Goal: Information Seeking & Learning: Learn about a topic

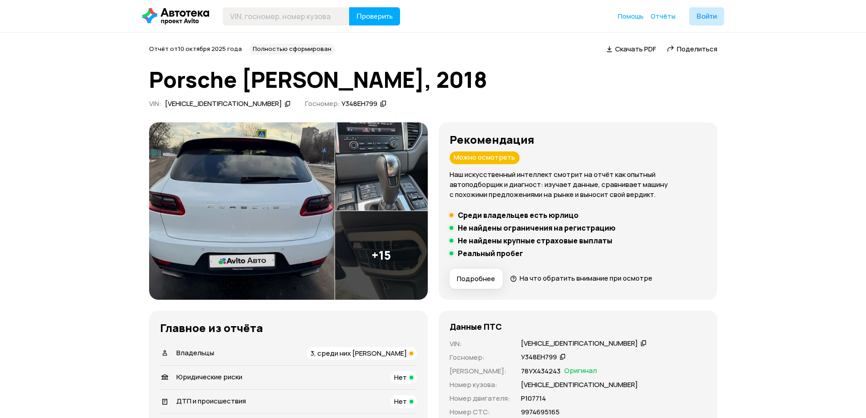
click at [262, 207] on img at bounding box center [242, 210] width 186 height 177
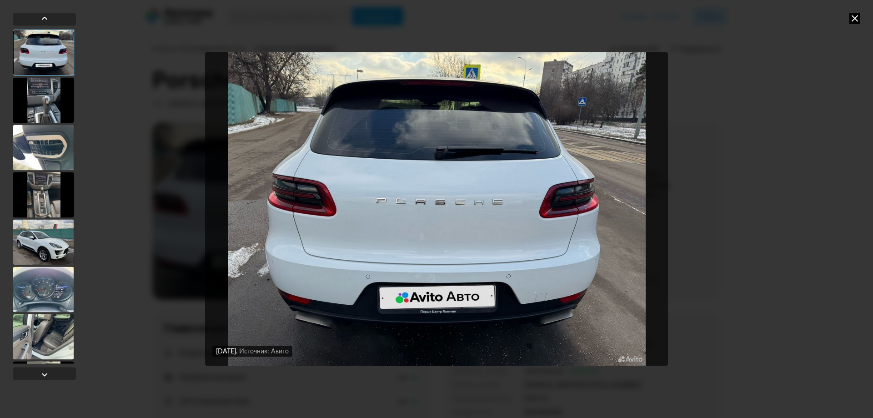
click at [46, 366] on div at bounding box center [44, 198] width 63 height 371
click at [44, 371] on div at bounding box center [44, 374] width 11 height 11
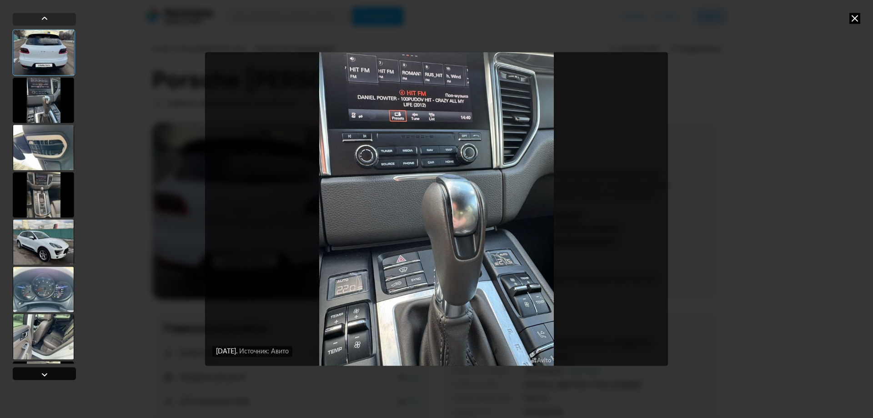
click at [44, 371] on div at bounding box center [44, 374] width 11 height 11
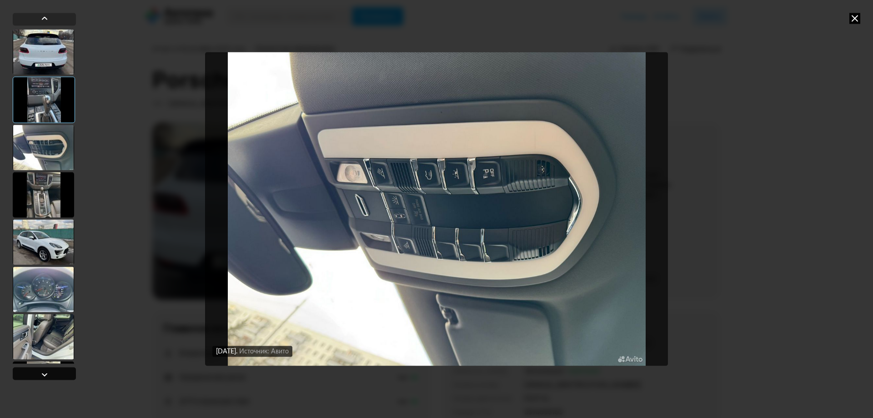
click at [44, 371] on div at bounding box center [44, 374] width 11 height 11
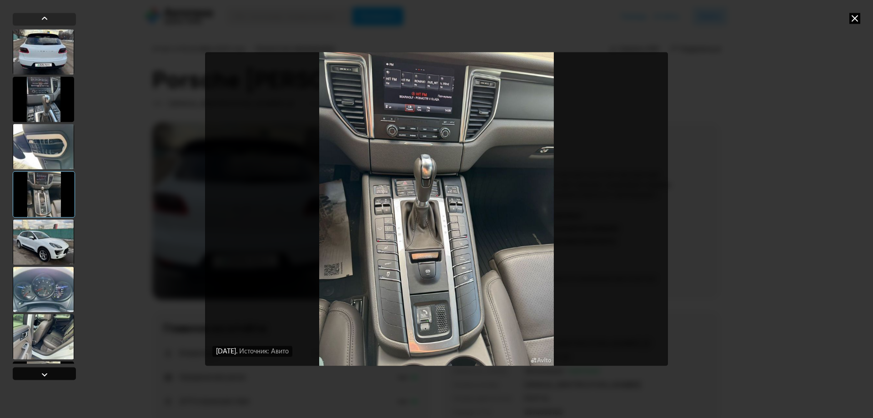
click at [44, 371] on div at bounding box center [44, 374] width 11 height 11
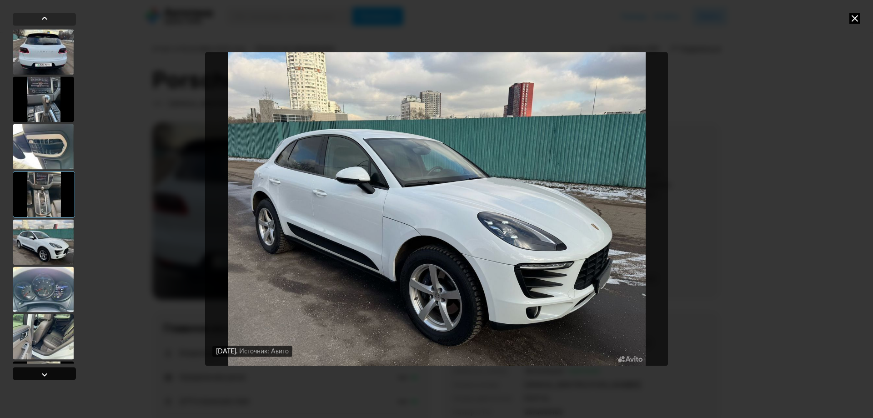
click at [44, 371] on div at bounding box center [44, 374] width 11 height 11
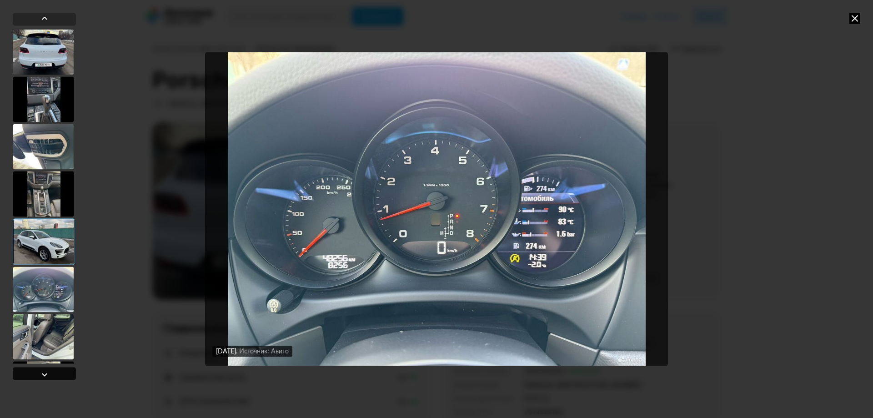
click at [44, 371] on div at bounding box center [44, 374] width 11 height 11
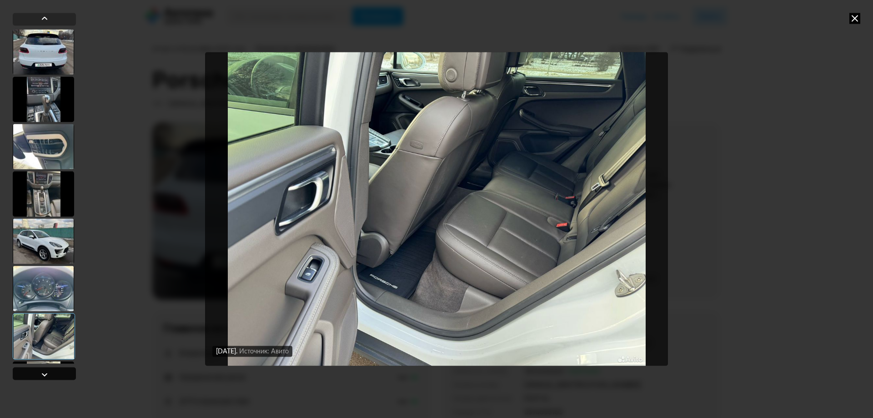
click at [44, 371] on div at bounding box center [44, 374] width 11 height 11
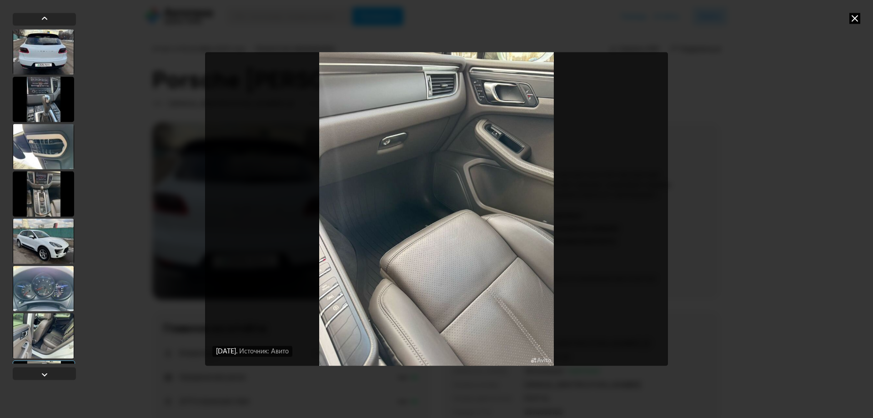
click at [850, 18] on icon at bounding box center [854, 18] width 11 height 11
